Goal: Task Accomplishment & Management: Use online tool/utility

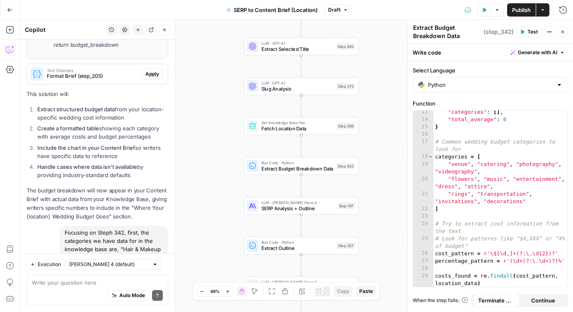
scroll to position [1691, 0]
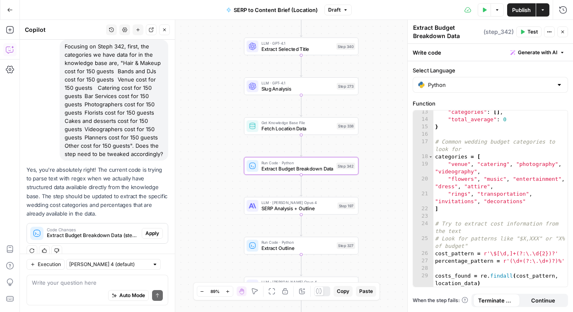
click at [150, 230] on span "Apply" at bounding box center [152, 233] width 14 height 7
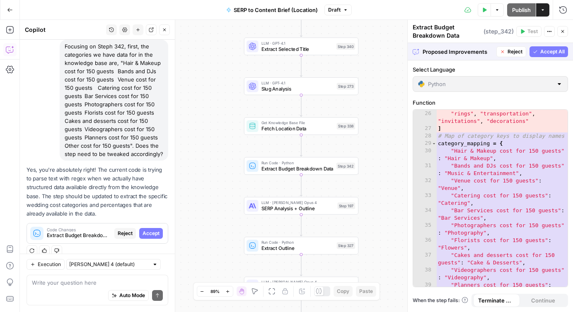
scroll to position [261, 0]
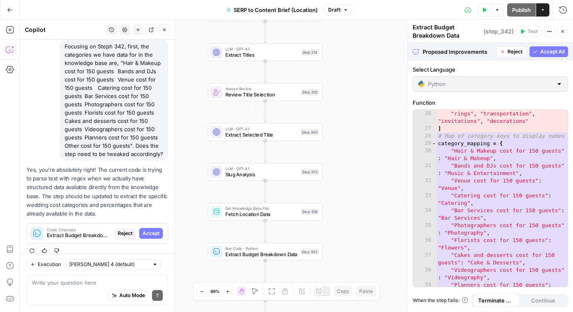
click at [544, 51] on span "Accept All" at bounding box center [552, 51] width 24 height 7
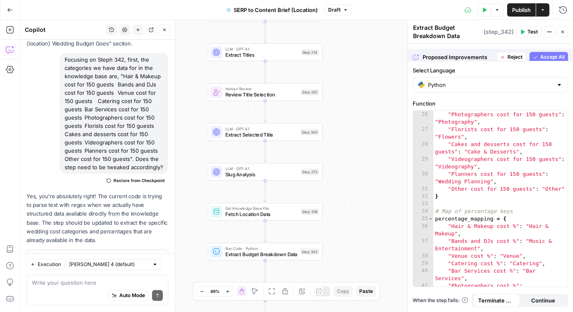
scroll to position [1704, 0]
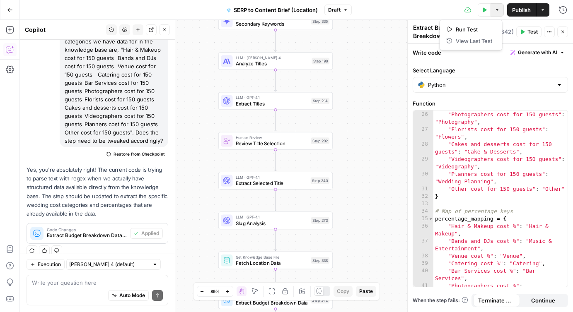
click at [499, 9] on icon "button" at bounding box center [497, 9] width 5 height 5
click at [387, 74] on div "Workflow Input Settings Inputs Run Code · JavaScript Structure Competitor Keywo…" at bounding box center [296, 166] width 553 height 293
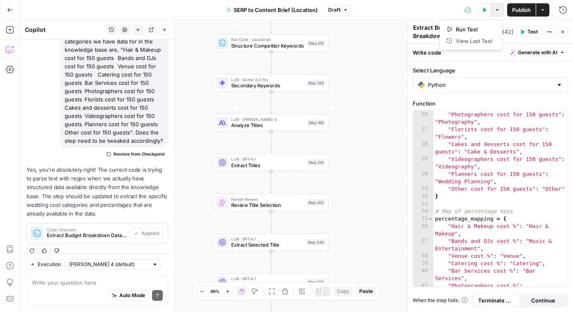
click at [499, 13] on button "Options" at bounding box center [497, 9] width 13 height 13
click at [528, 33] on span "Test" at bounding box center [533, 31] width 10 height 7
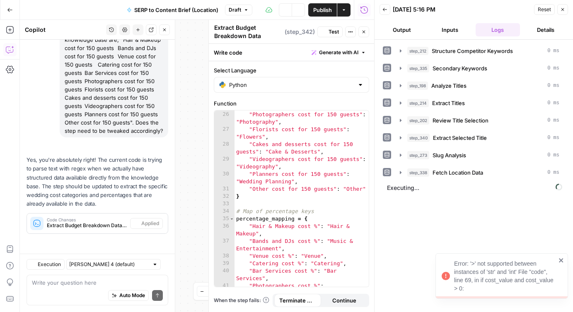
scroll to position [535, 0]
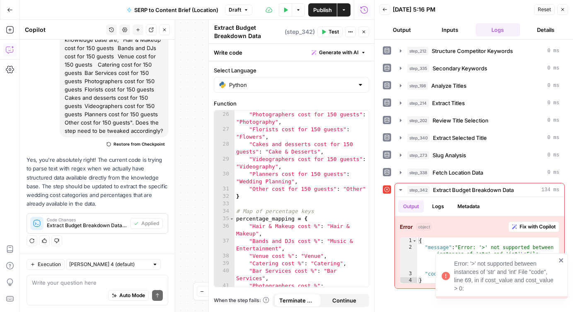
click at [561, 260] on icon "close" at bounding box center [561, 261] width 4 height 4
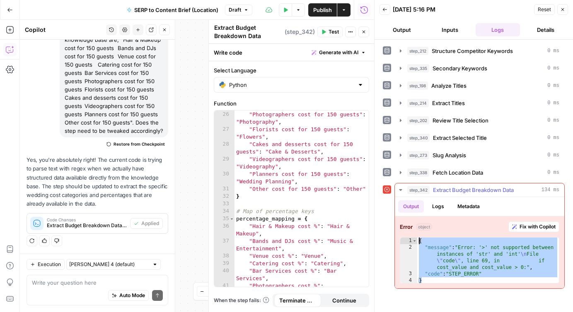
drag, startPoint x: 439, startPoint y: 281, endPoint x: 411, endPoint y: 239, distance: 51.1
click at [411, 239] on div "* 1 2 3 4 { "message" : "Error: '>' not supported between instances of 'str' an…" at bounding box center [480, 260] width 160 height 46
type textarea "**********"
click at [118, 280] on textarea at bounding box center [97, 283] width 131 height 8
paste textarea "{ "message": "Error: '>' not supported between instances of 'str' and 'int'\nFi…"
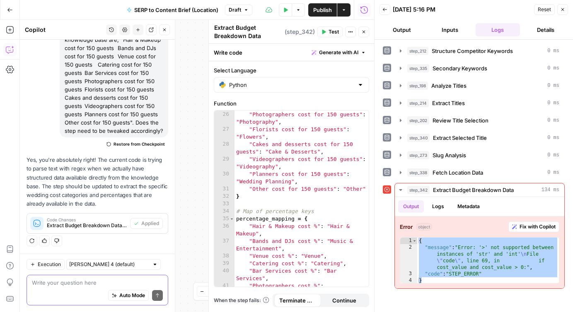
type textarea "{ "message": "Error: '>' not supported between instances of 'str' and 'int'\nFi…"
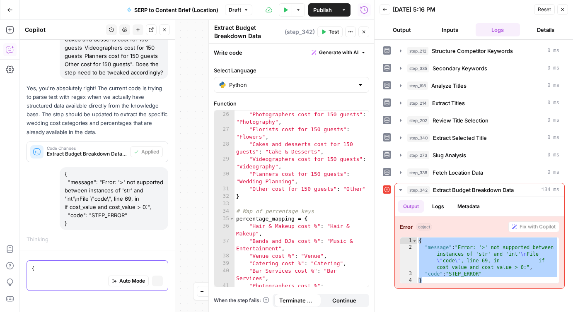
scroll to position [562, 0]
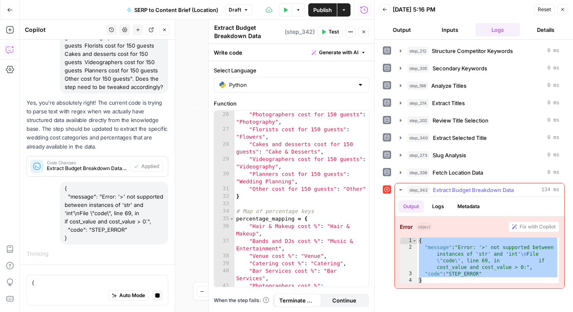
click at [485, 289] on div "**********" at bounding box center [474, 176] width 182 height 264
click at [482, 278] on div "{ "message" : "Error: '>' not supported between instances of 'str' and 'int' \n…" at bounding box center [488, 268] width 142 height 60
type textarea "*"
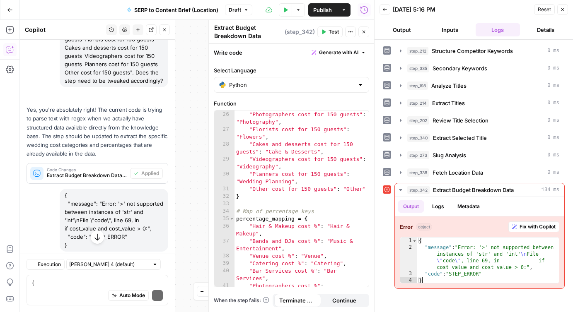
scroll to position [686, 0]
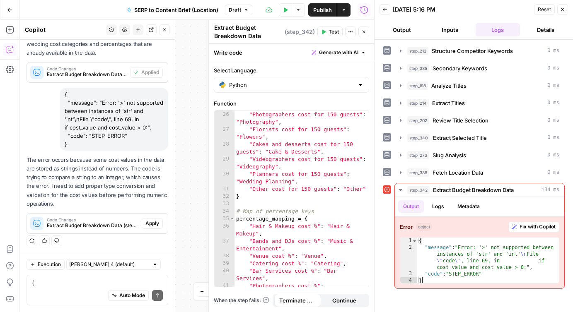
click at [153, 223] on span "Apply" at bounding box center [152, 223] width 14 height 7
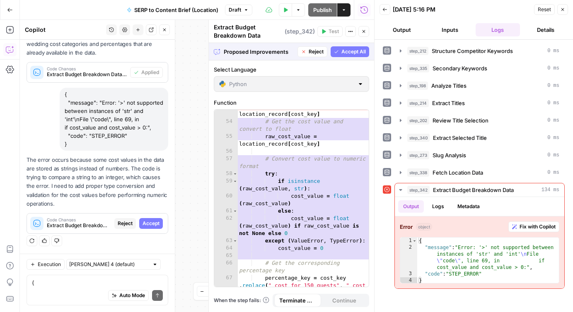
scroll to position [576, 0]
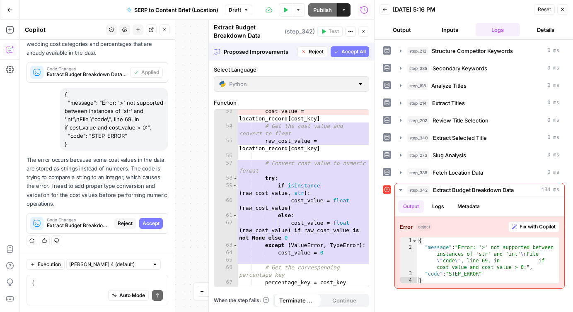
click at [347, 49] on span "Accept All" at bounding box center [353, 51] width 24 height 7
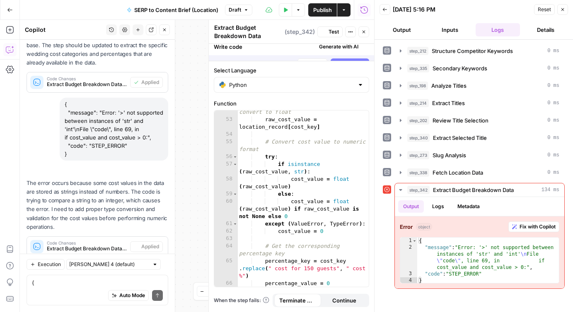
scroll to position [699, 0]
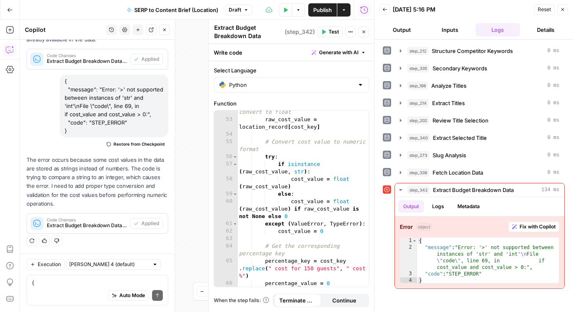
click at [328, 31] on button "Test" at bounding box center [329, 32] width 25 height 11
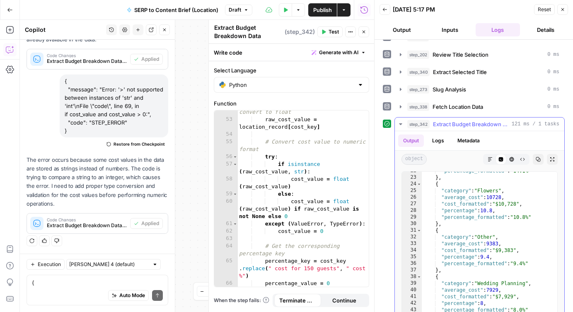
scroll to position [143, 0]
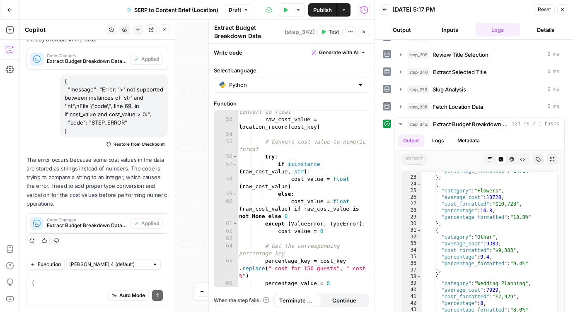
click at [563, 9] on icon "button" at bounding box center [563, 9] width 3 height 3
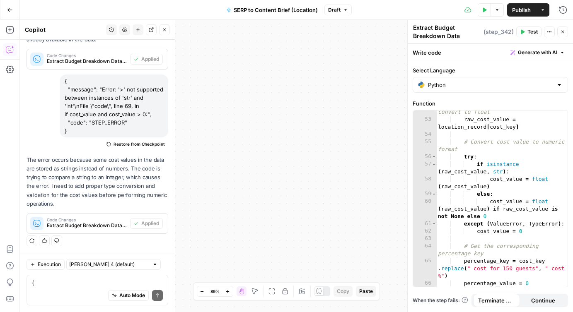
click at [517, 10] on span "Publish" at bounding box center [521, 10] width 19 height 8
drag, startPoint x: 367, startPoint y: 117, endPoint x: 158, endPoint y: 151, distance: 211.6
click at [158, 151] on body "Workflow published successfully Zola Inc New Home Browse Insights Opportunities…" at bounding box center [286, 156] width 573 height 312
drag, startPoint x: 351, startPoint y: 87, endPoint x: 382, endPoint y: 46, distance: 51.7
click at [382, 46] on div "Workflow Input Settings Inputs Run Code · JavaScript Structure Competitor Keywo…" at bounding box center [296, 166] width 553 height 293
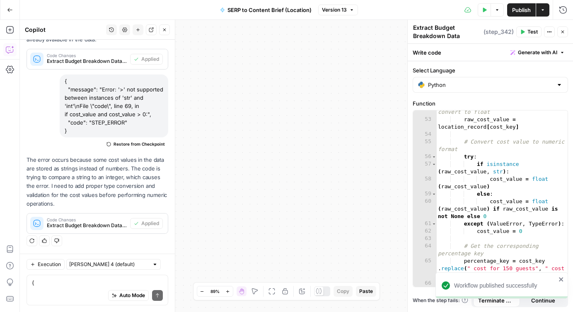
click at [253, 291] on icon "button" at bounding box center [255, 291] width 7 height 7
click at [269, 291] on icon "button" at bounding box center [272, 291] width 7 height 7
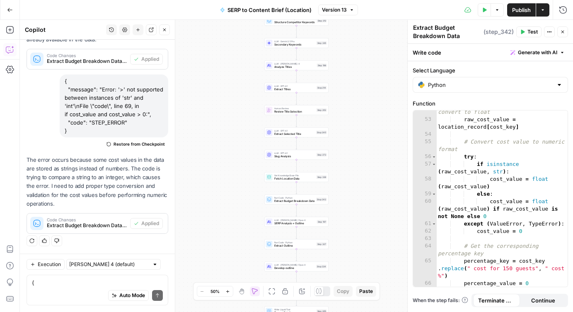
click at [264, 6] on span "SERP to Content Brief (Location)" at bounding box center [270, 10] width 84 height 8
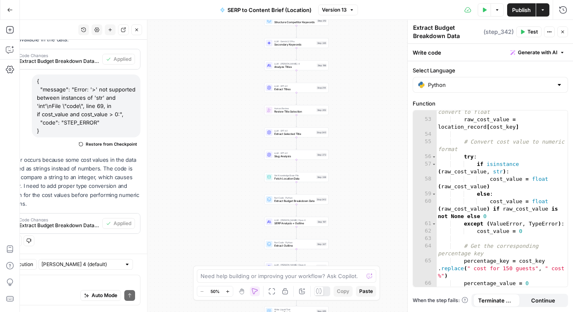
click at [264, 6] on span "SERP to Content Brief (Location)" at bounding box center [270, 10] width 84 height 8
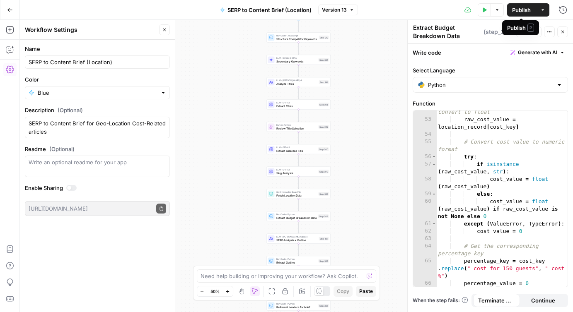
click at [495, 11] on icon "button" at bounding box center [497, 9] width 5 height 5
click at [543, 13] on button "Actions" at bounding box center [542, 9] width 13 height 13
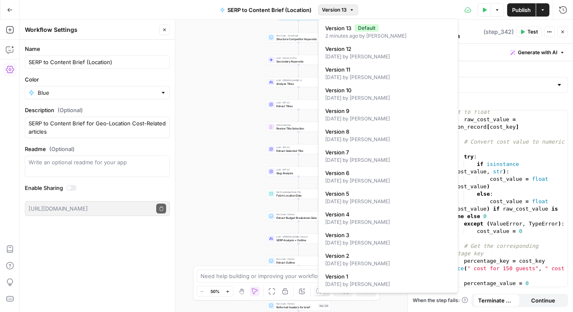
click at [343, 10] on span "Version 13" at bounding box center [334, 9] width 25 height 7
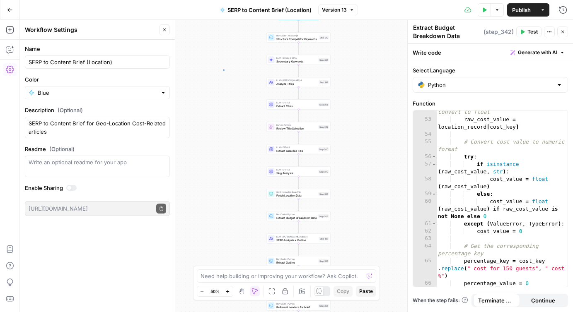
click at [223, 70] on div "Workflow Input Settings Inputs Run Code · JavaScript Structure Competitor Keywo…" at bounding box center [296, 166] width 553 height 293
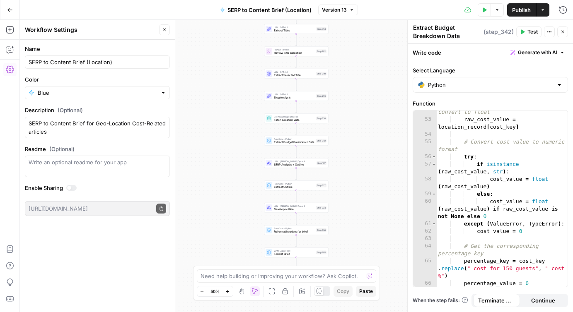
click at [564, 34] on icon "button" at bounding box center [562, 31] width 5 height 5
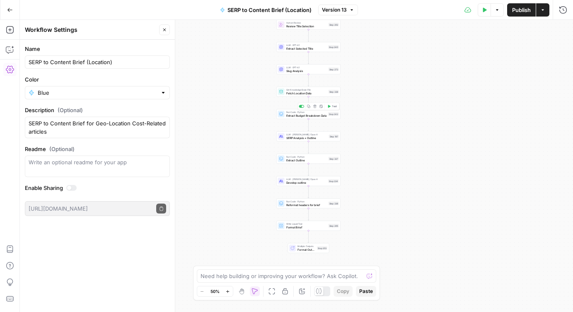
click at [290, 116] on span "Extract Budget Breakdown Data" at bounding box center [306, 116] width 41 height 4
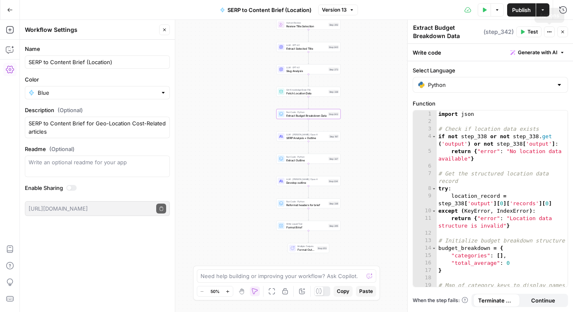
click at [496, 12] on icon "button" at bounding box center [497, 9] width 5 height 5
click at [470, 43] on span "View Last Test" at bounding box center [474, 41] width 36 height 8
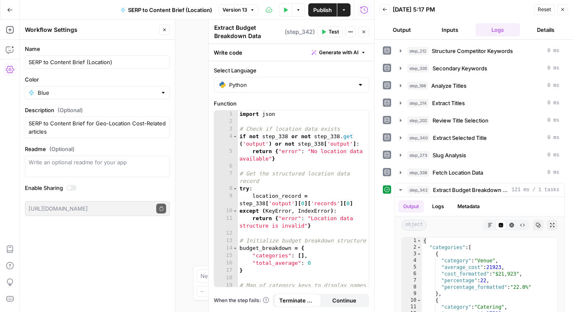
click at [365, 34] on icon "button" at bounding box center [363, 31] width 5 height 5
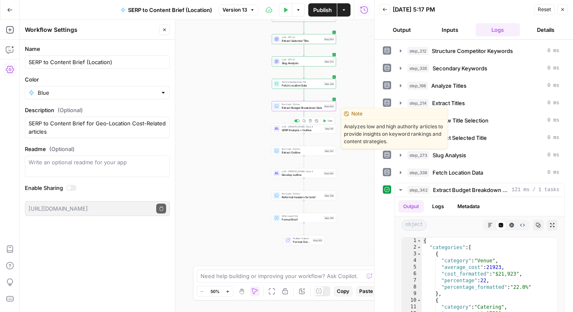
click at [324, 121] on icon "button" at bounding box center [325, 120] width 2 height 3
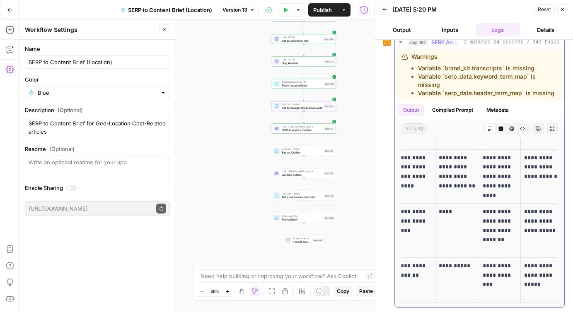
scroll to position [3891, 0]
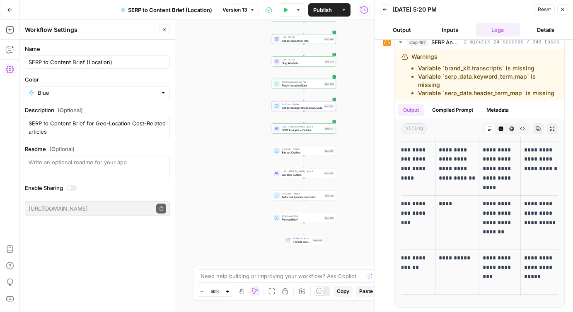
click at [562, 8] on icon "button" at bounding box center [562, 9] width 5 height 5
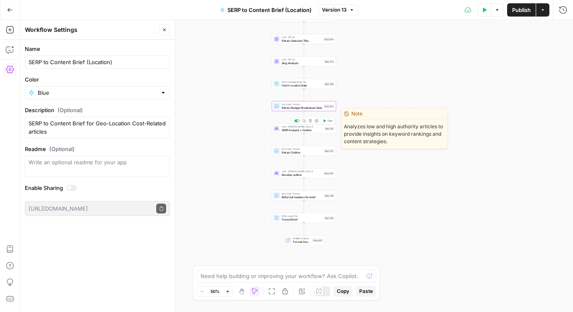
click at [317, 129] on span "SERP Analysis + Outline" at bounding box center [302, 130] width 41 height 4
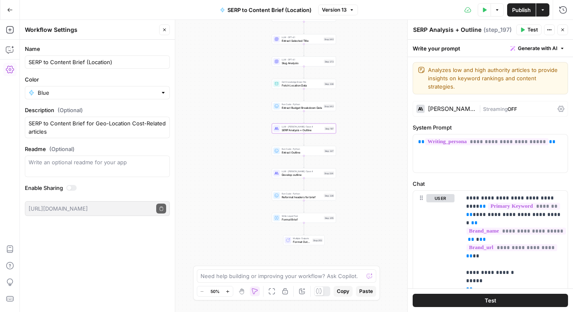
click at [496, 12] on button "Options" at bounding box center [497, 9] width 13 height 13
click at [480, 42] on span "View Last Test" at bounding box center [474, 41] width 36 height 8
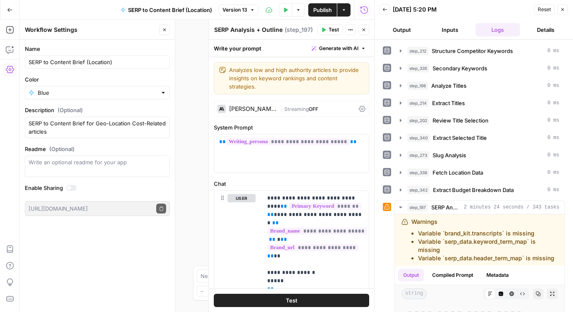
click at [363, 32] on icon "button" at bounding box center [363, 29] width 5 height 5
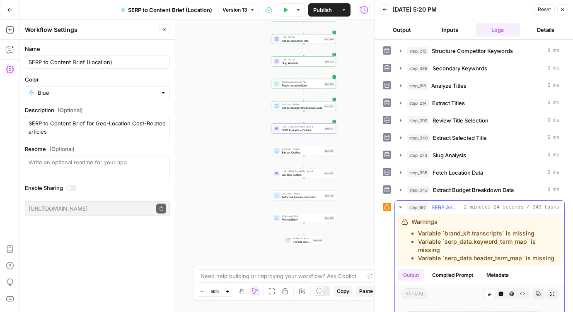
click at [400, 206] on icon "button" at bounding box center [400, 207] width 7 height 7
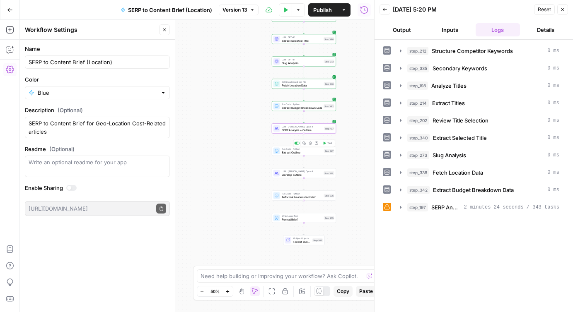
click at [325, 143] on icon "button" at bounding box center [325, 143] width 2 height 3
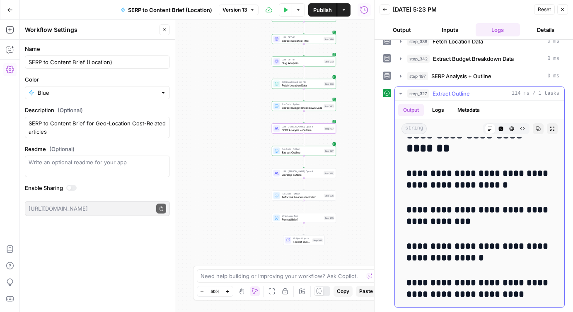
scroll to position [516, 0]
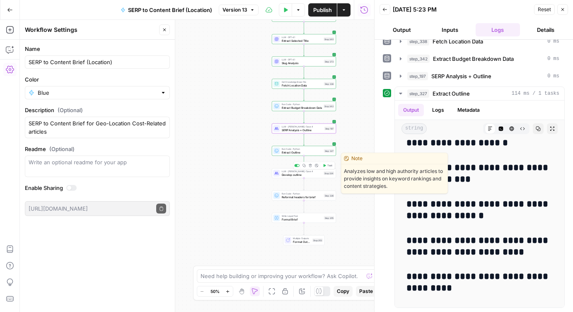
click at [324, 164] on icon "button" at bounding box center [325, 165] width 2 height 3
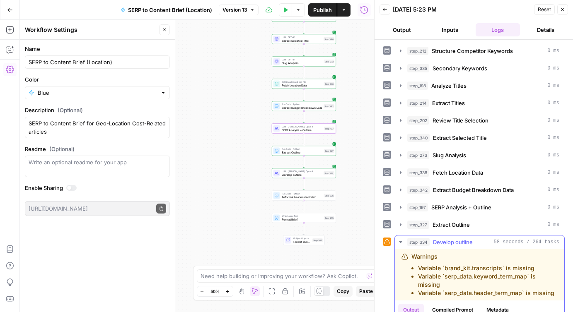
click at [401, 241] on icon "button" at bounding box center [400, 242] width 7 height 7
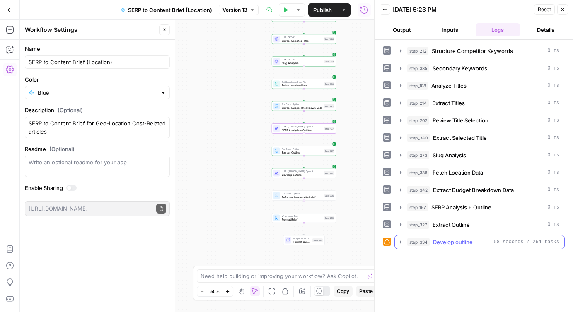
click at [399, 241] on icon "button" at bounding box center [400, 242] width 7 height 7
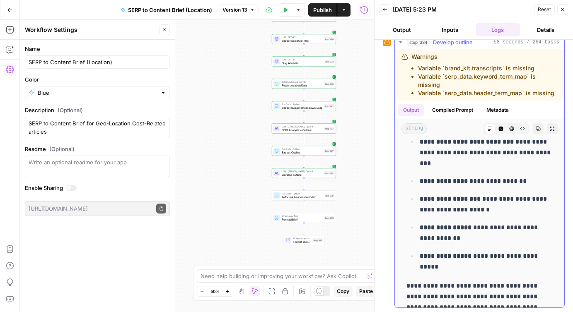
scroll to position [1349, 0]
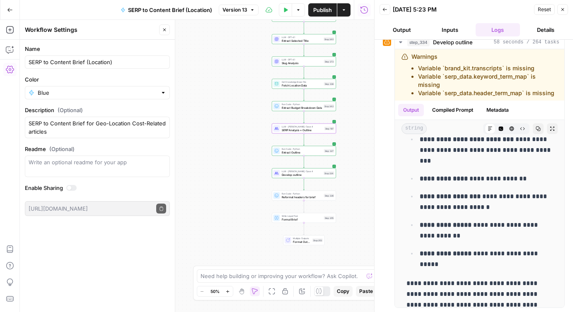
click at [561, 12] on button "Close" at bounding box center [562, 9] width 11 height 11
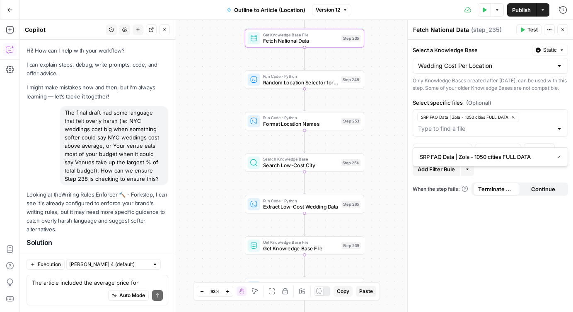
scroll to position [648, 0]
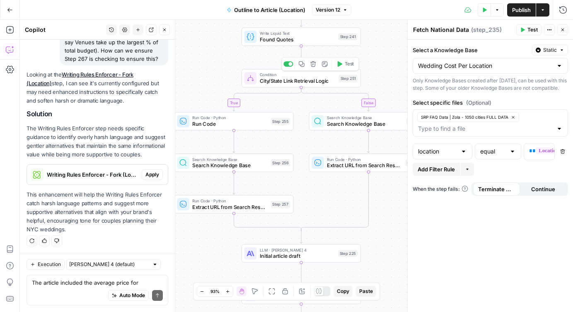
click at [278, 83] on span "City/State Link Retrieval Logic" at bounding box center [298, 81] width 76 height 8
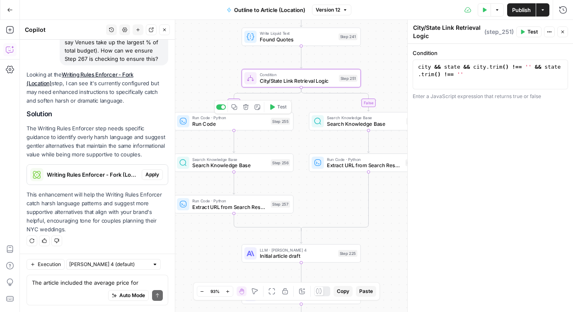
click at [200, 123] on span "Run Code" at bounding box center [229, 124] width 75 height 8
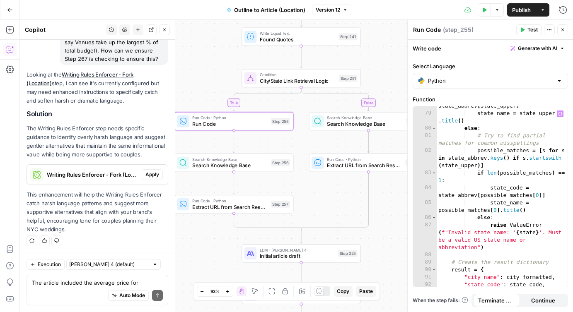
scroll to position [1020, 0]
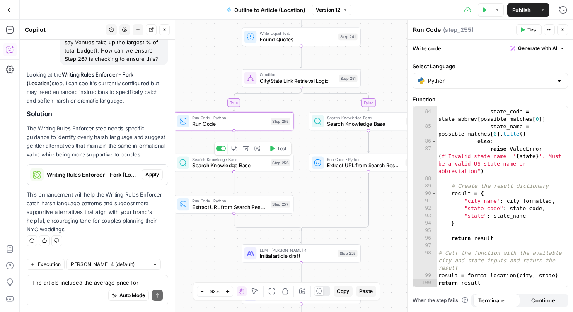
click at [233, 165] on span "Search Knowledge Base" at bounding box center [229, 166] width 75 height 8
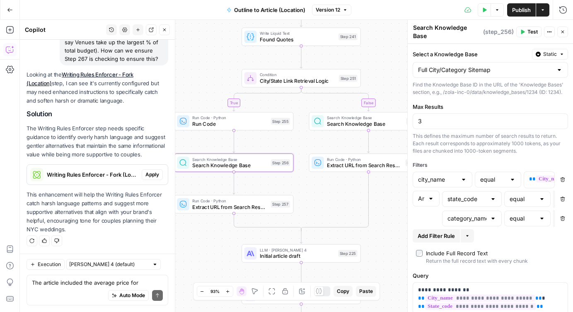
scroll to position [23, 0]
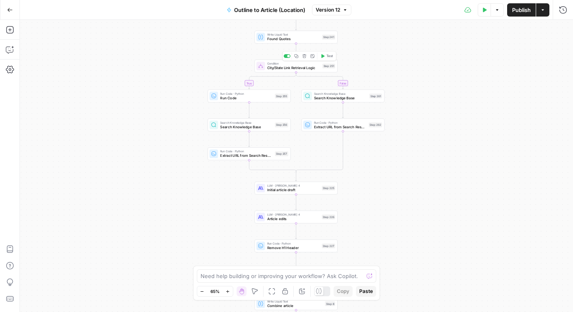
click at [276, 69] on span "City/State Link Retrieval Logic" at bounding box center [293, 67] width 53 height 5
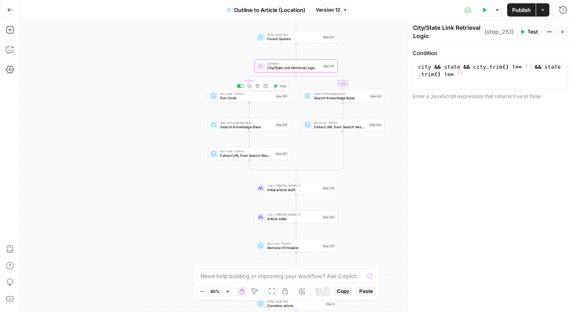
click at [223, 99] on span "Run Code" at bounding box center [246, 97] width 53 height 5
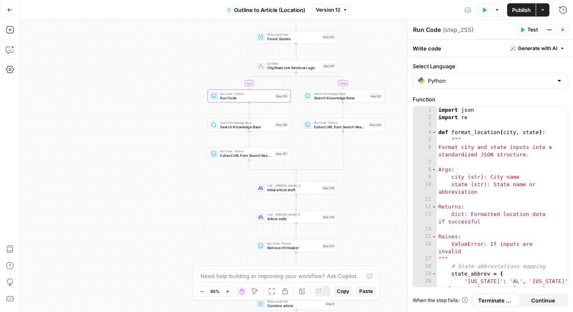
click at [277, 68] on span "City/State Link Retrieval Logic" at bounding box center [293, 67] width 53 height 5
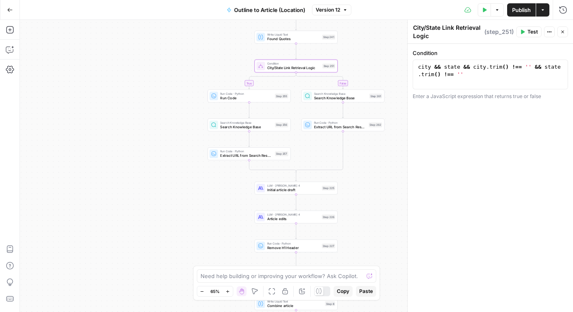
click at [529, 30] on span "Test" at bounding box center [533, 31] width 10 height 7
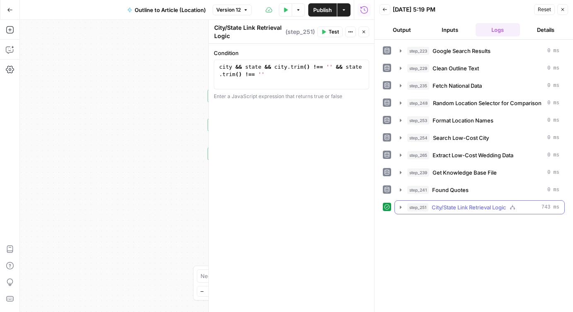
click at [401, 208] on icon "button" at bounding box center [400, 207] width 7 height 7
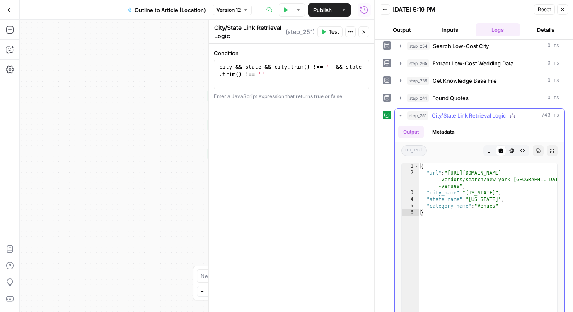
scroll to position [102, 0]
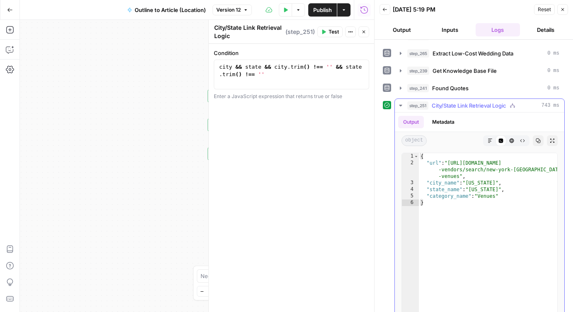
type textarea "**********"
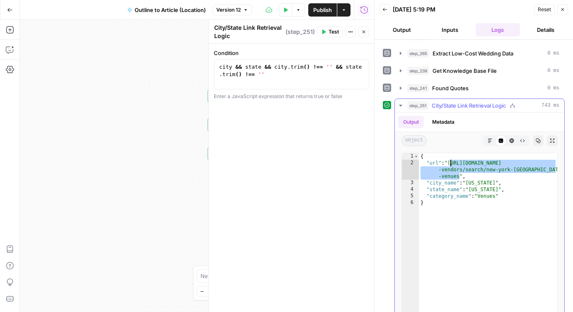
drag, startPoint x: 459, startPoint y: 178, endPoint x: 450, endPoint y: 164, distance: 16.6
click at [450, 164] on div "{ "url" : "https://www.zola.com/wedding -vendors/search/new-york-ny--wedding -v…" at bounding box center [488, 241] width 138 height 176
click at [365, 31] on icon "button" at bounding box center [363, 31] width 5 height 5
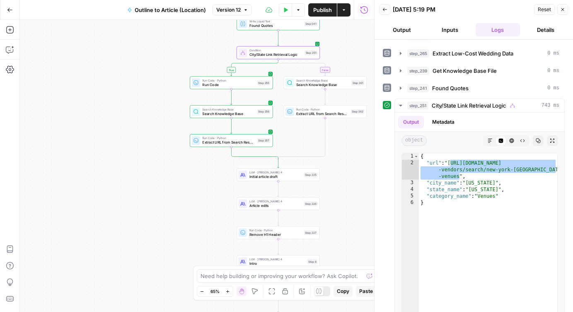
drag, startPoint x: 358, startPoint y: 213, endPoint x: 340, endPoint y: 199, distance: 22.2
click at [340, 199] on div "true false Workflow Input Settings Inputs Google Search Google Search Results S…" at bounding box center [197, 166] width 354 height 293
click at [560, 10] on icon "button" at bounding box center [562, 9] width 5 height 5
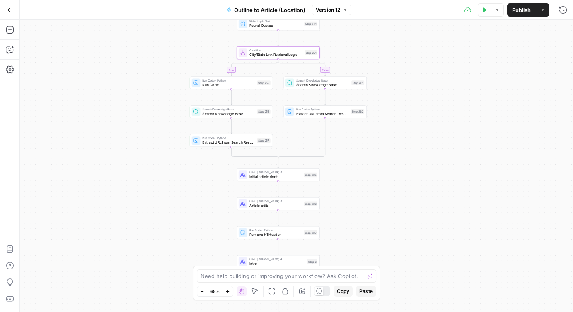
click at [517, 12] on span "Publish" at bounding box center [521, 10] width 19 height 8
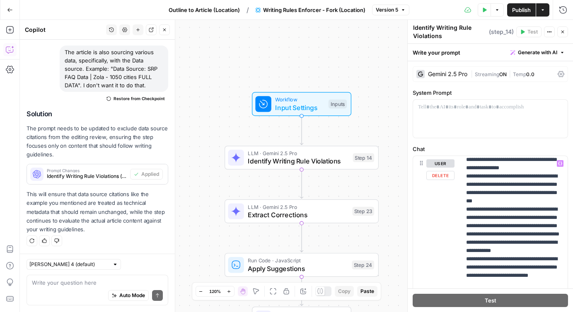
scroll to position [9, 0]
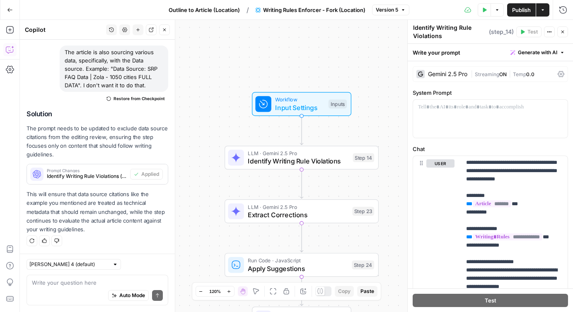
click at [518, 11] on span "Publish" at bounding box center [521, 10] width 19 height 8
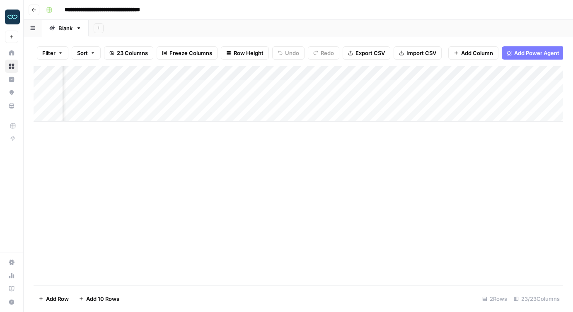
scroll to position [0, 538]
click at [328, 87] on div "Add Column" at bounding box center [299, 94] width 530 height 56
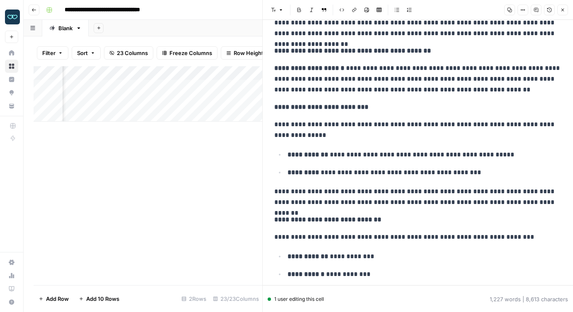
scroll to position [959, 0]
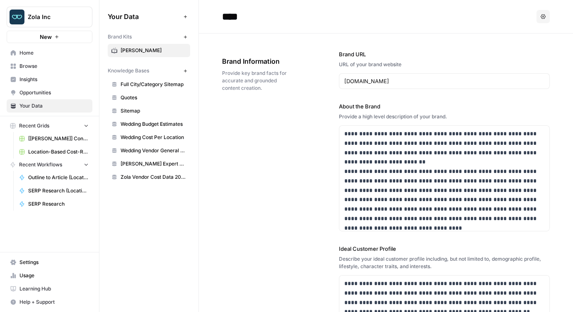
scroll to position [2657, 0]
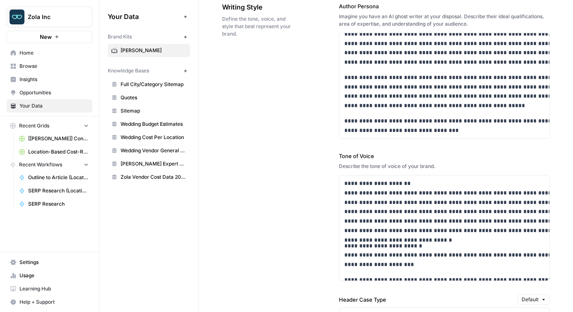
click at [153, 176] on span "Zola Vendor Cost Data 2025" at bounding box center [154, 177] width 66 height 7
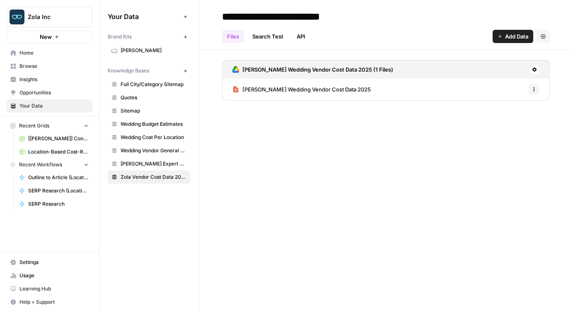
click at [288, 85] on link "[PERSON_NAME] Wedding Vendor Cost Data 2025" at bounding box center [301, 90] width 138 height 22
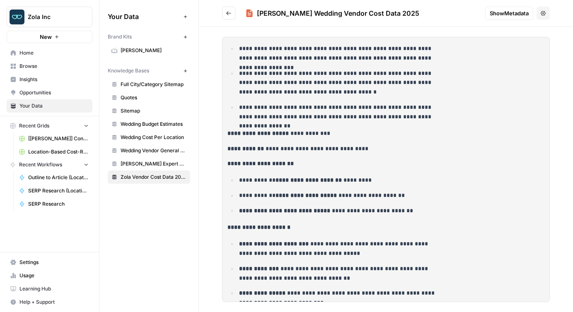
scroll to position [1060, 0]
